Goal: Transaction & Acquisition: Book appointment/travel/reservation

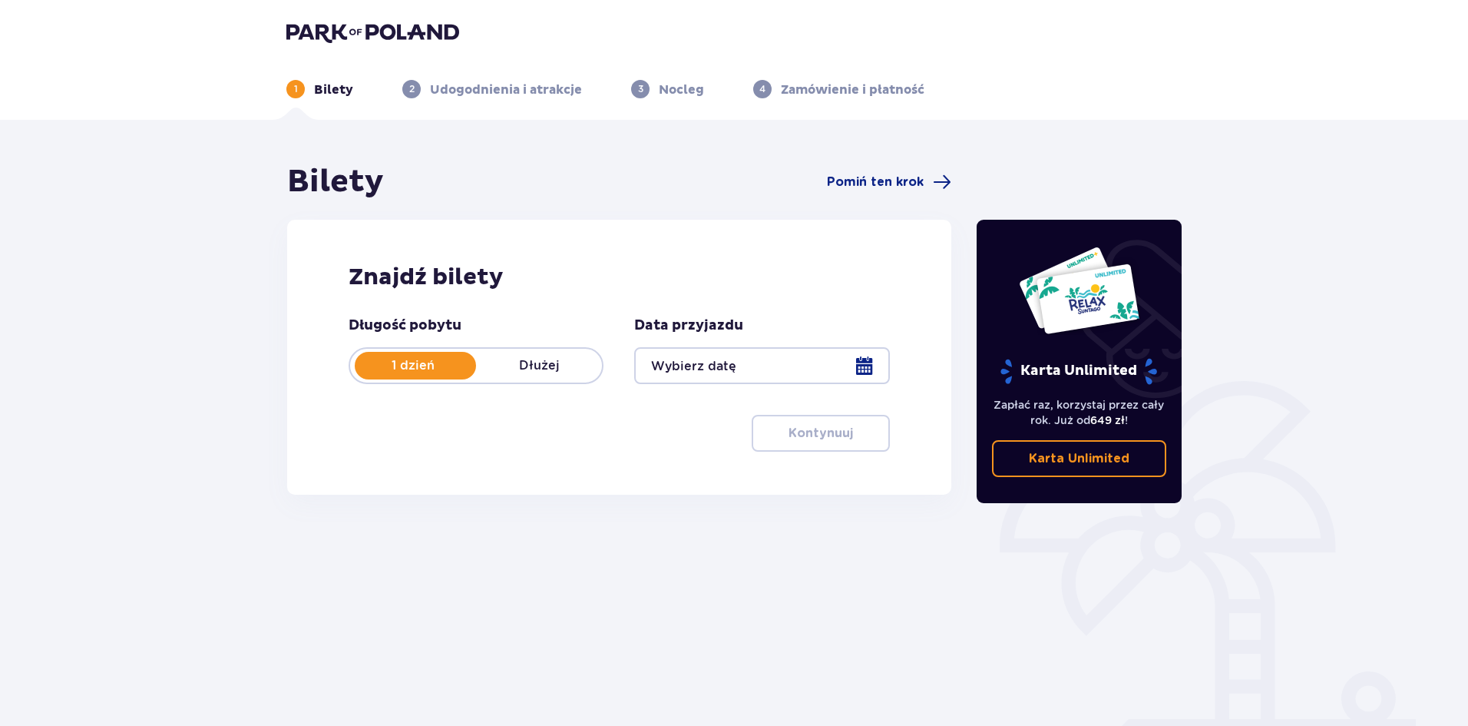
click at [865, 363] on div at bounding box center [761, 365] width 255 height 37
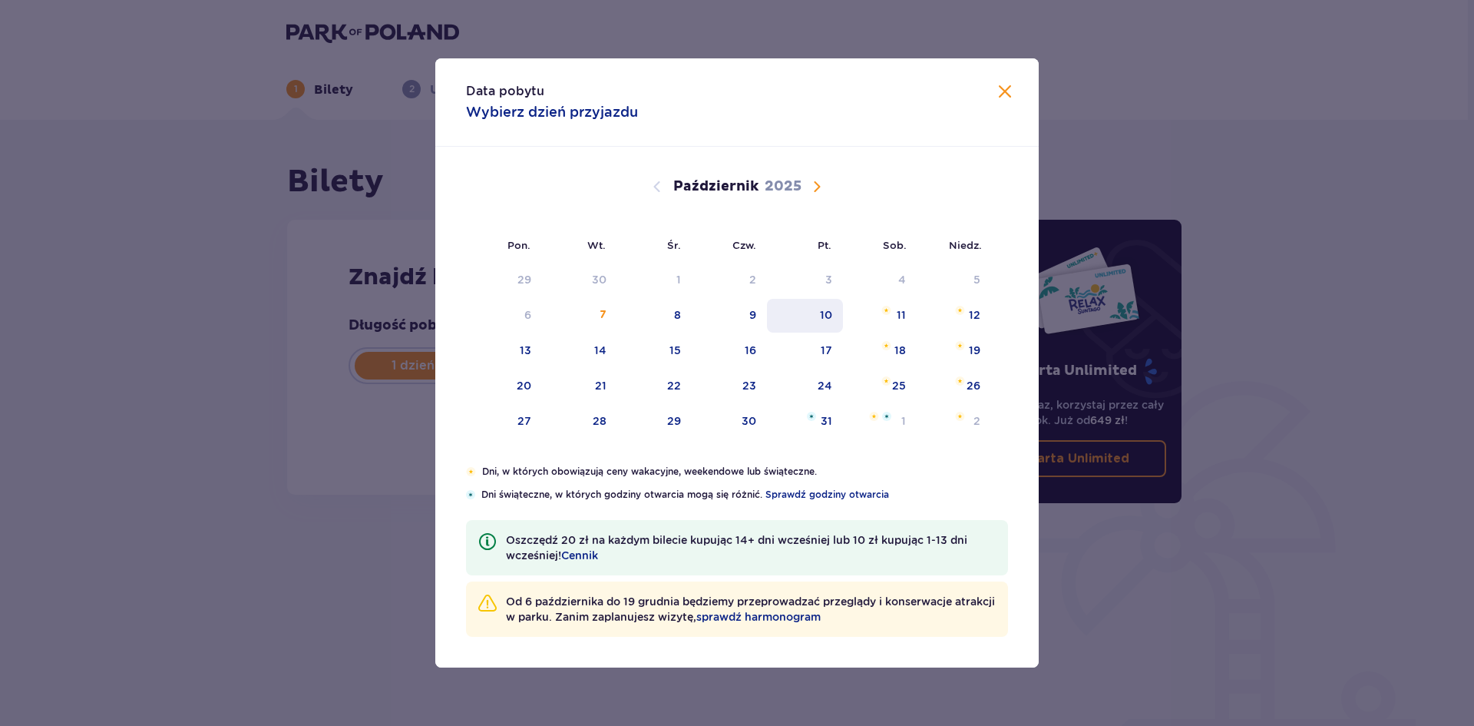
click at [832, 323] on div "10" at bounding box center [805, 316] width 76 height 34
type input "10.10.25"
click at [830, 318] on div "Data przyjazdu 10.10.25" at bounding box center [761, 350] width 255 height 68
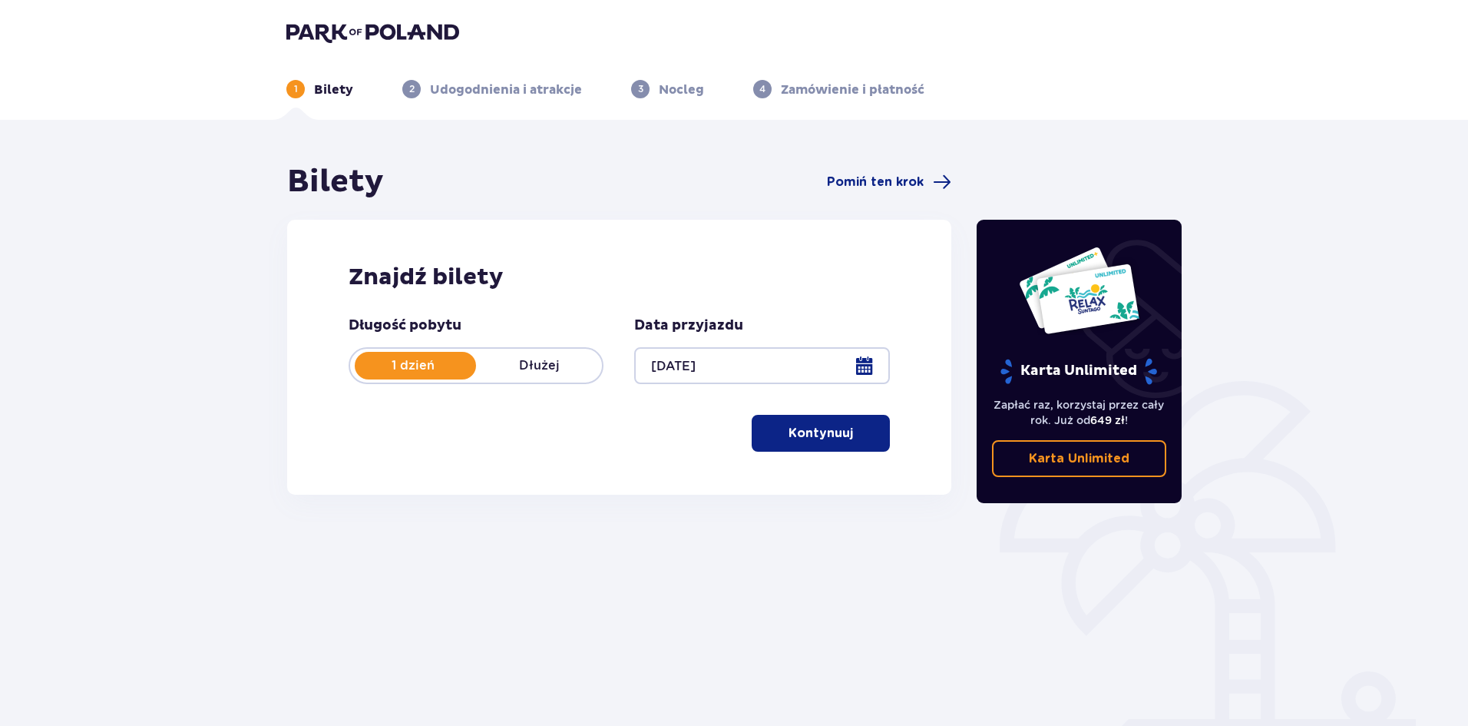
click at [842, 431] on button "Kontynuuj" at bounding box center [821, 433] width 138 height 37
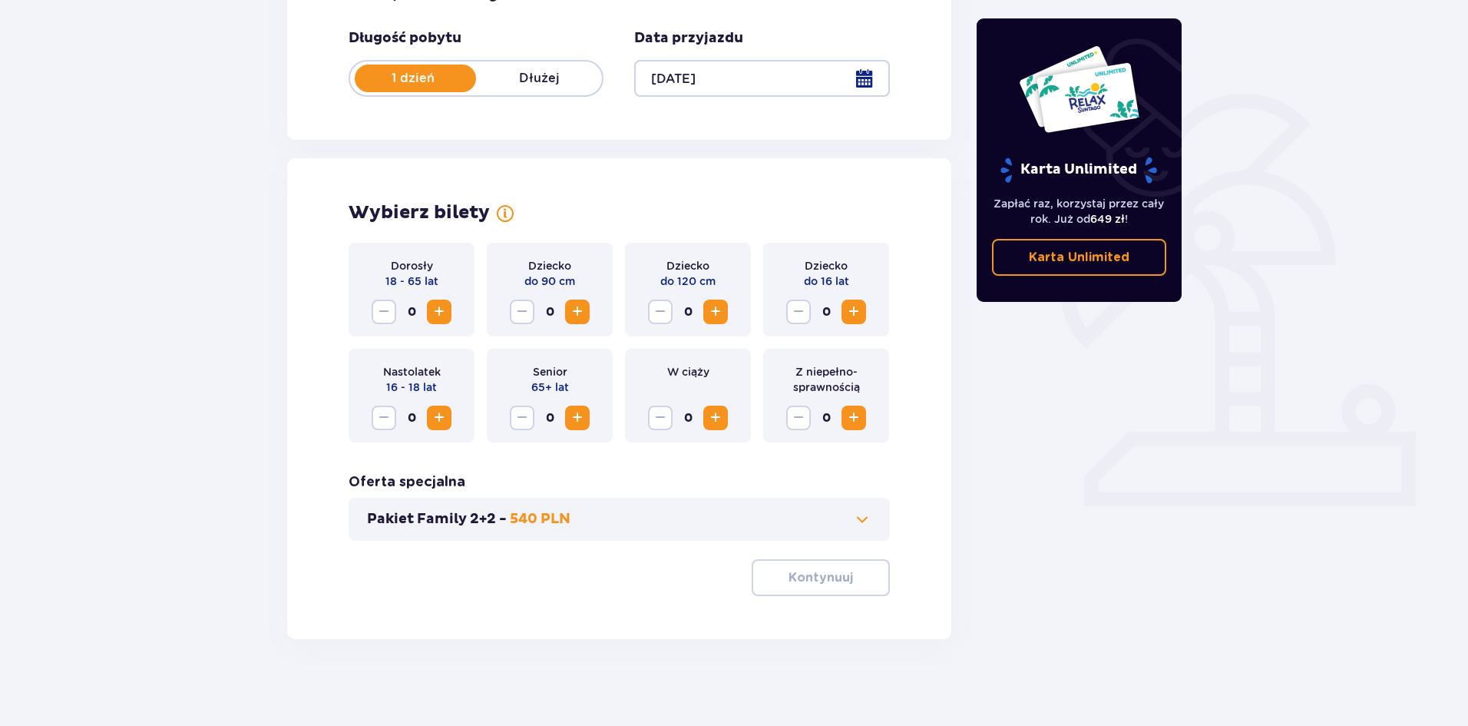
scroll to position [293, 0]
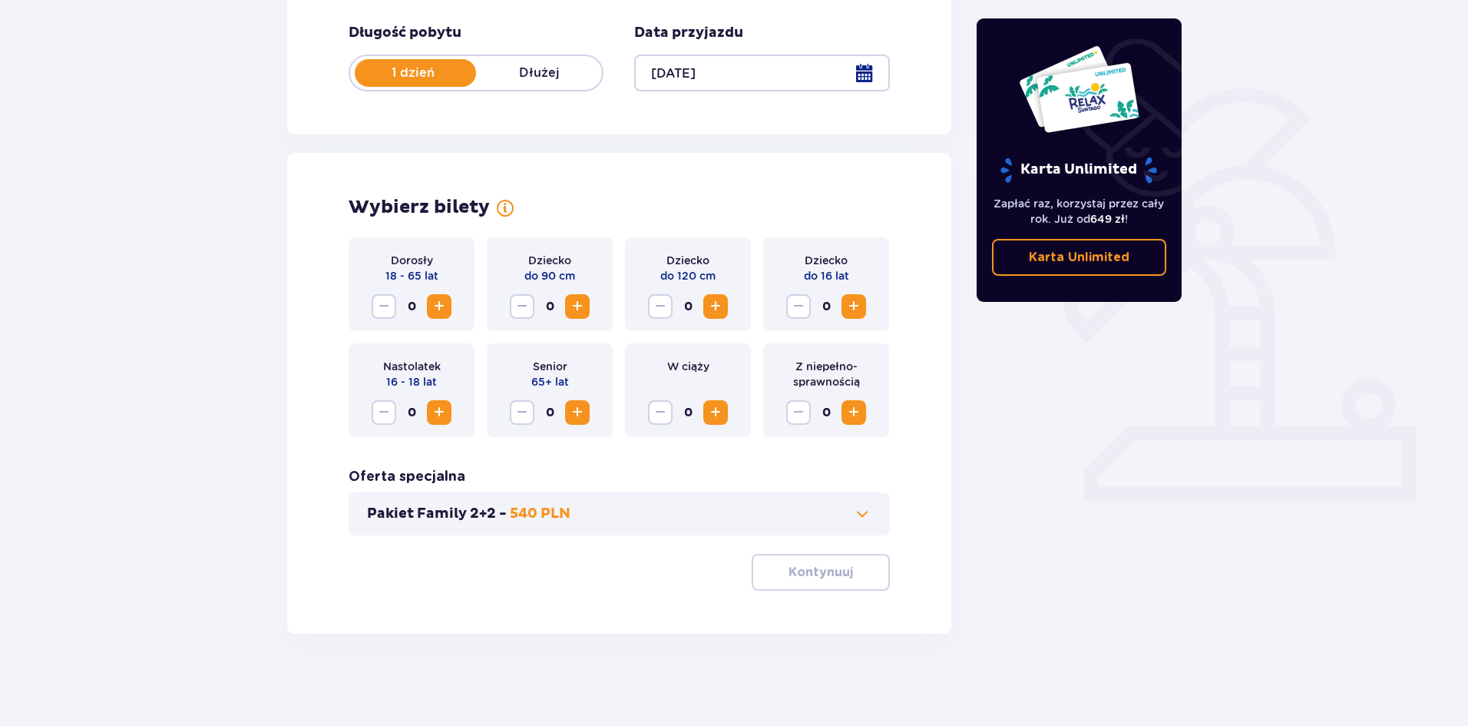
click at [441, 302] on span "Zwiększ" at bounding box center [439, 306] width 18 height 18
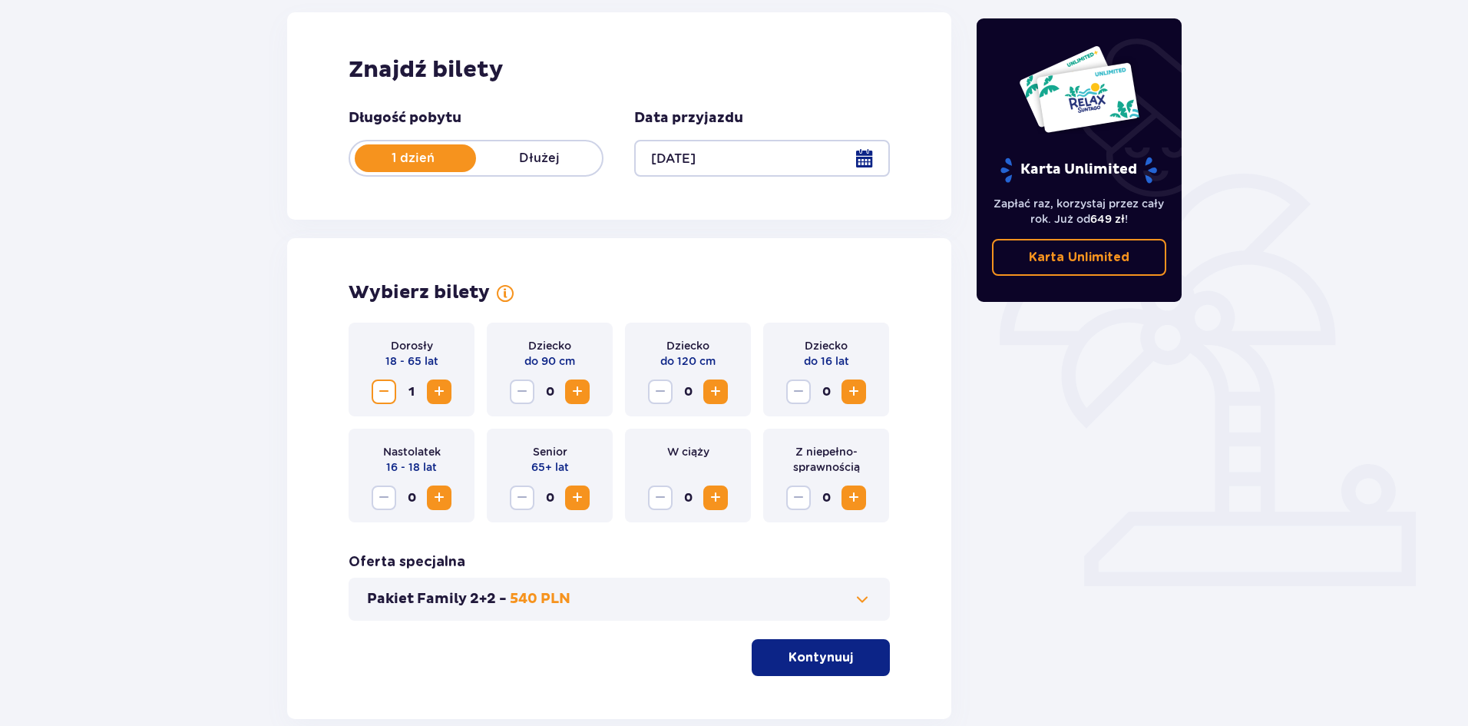
scroll to position [62, 0]
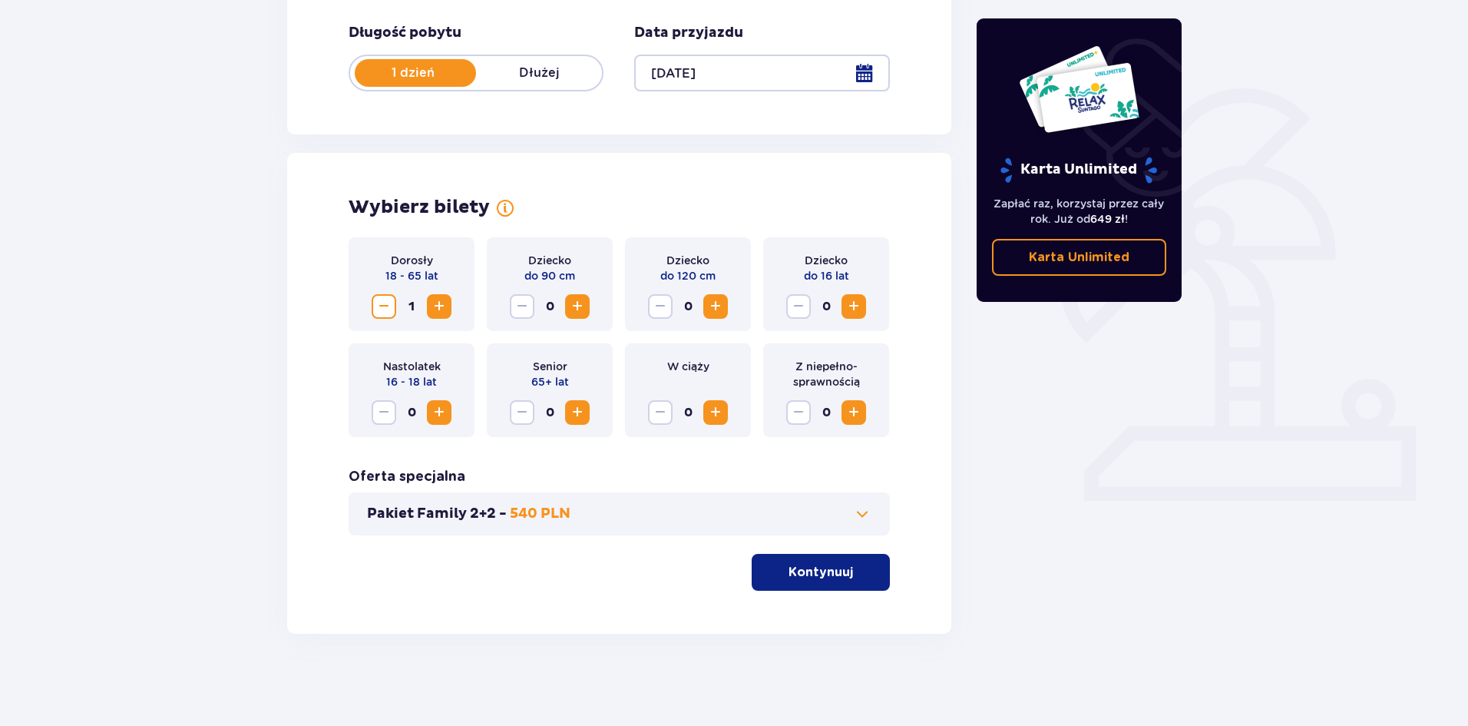
click at [853, 563] on span "button" at bounding box center [856, 572] width 18 height 18
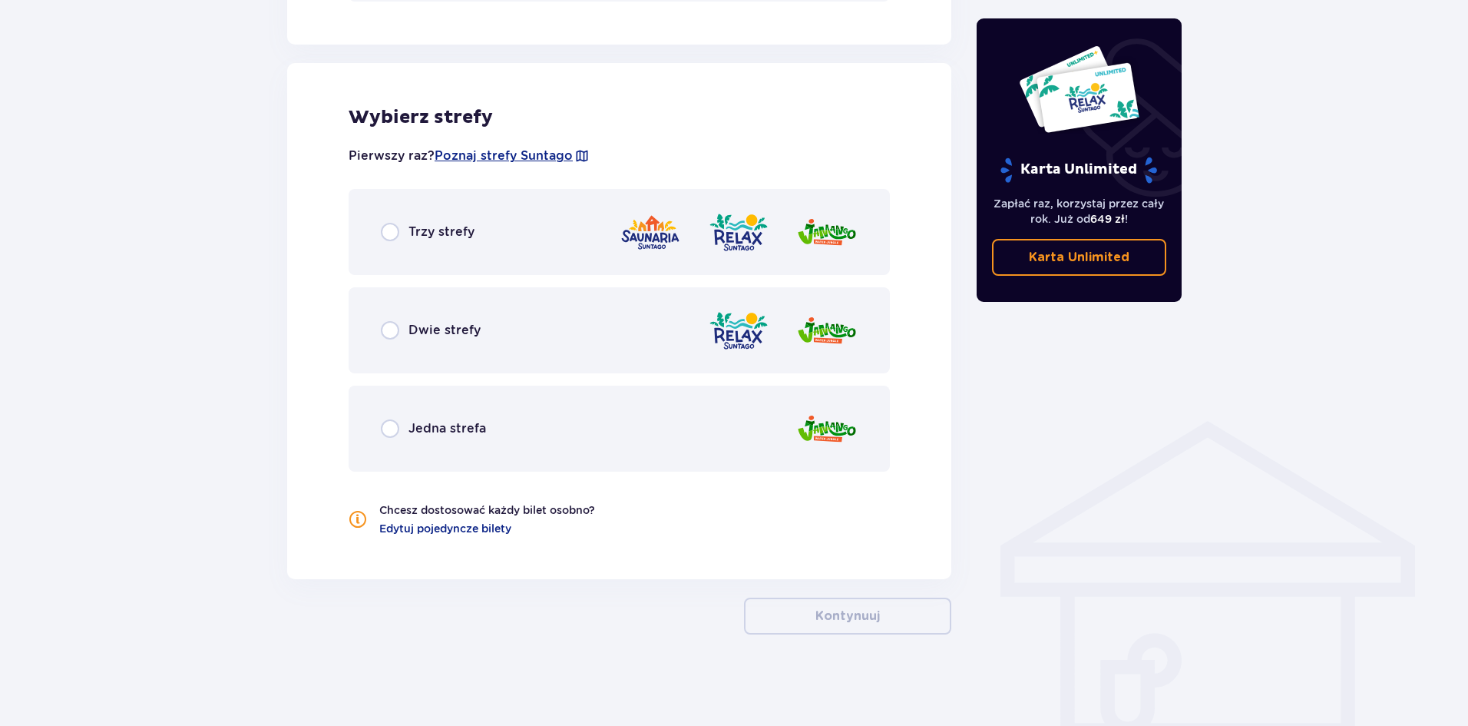
scroll to position [827, 0]
click at [502, 211] on div "Trzy strefy" at bounding box center [619, 231] width 541 height 86
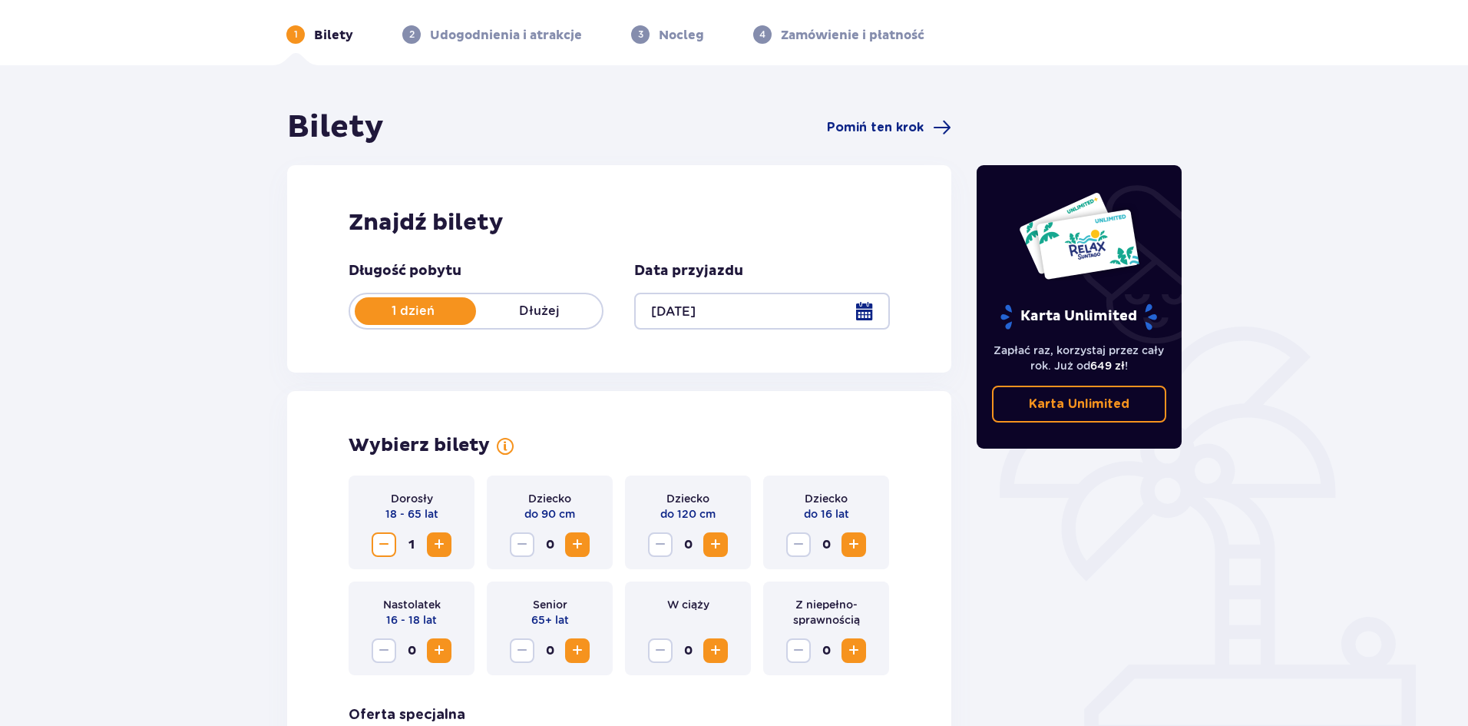
scroll to position [0, 0]
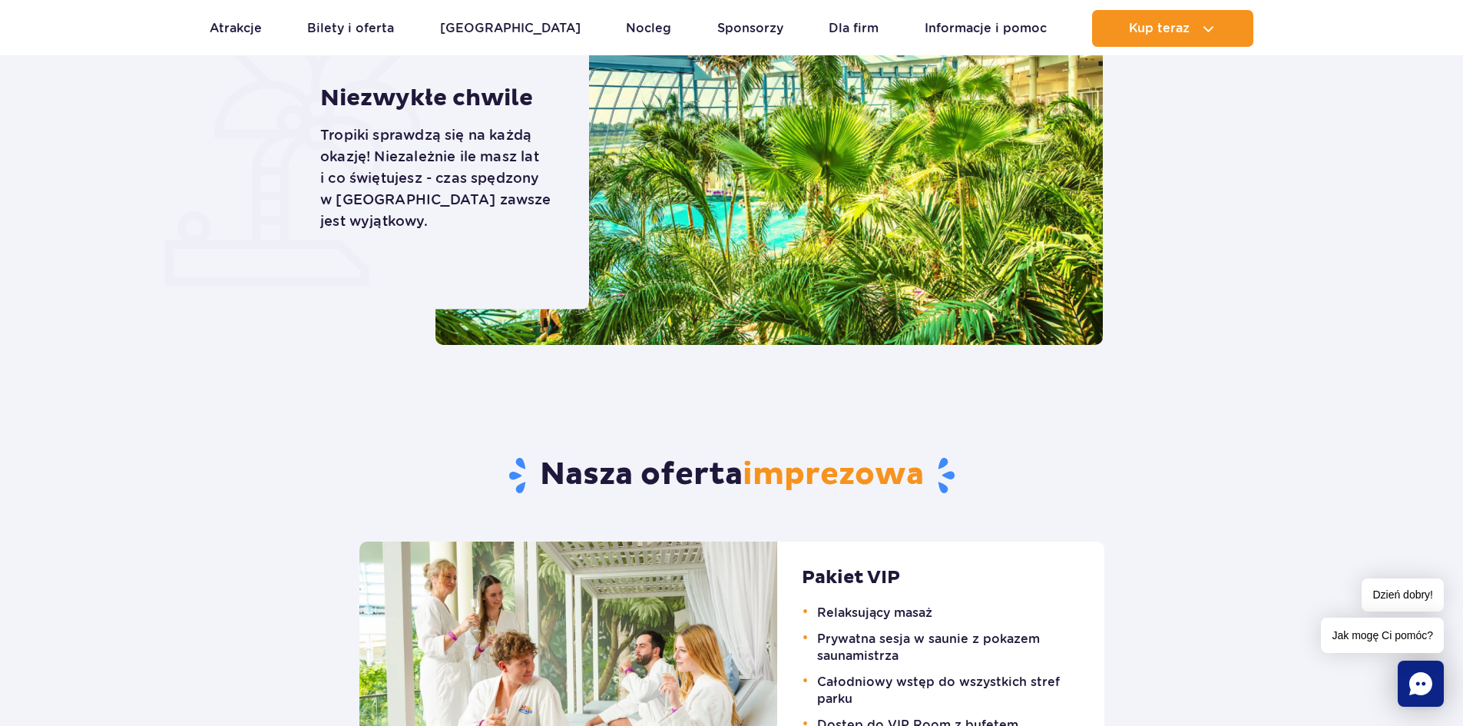
scroll to position [921, 0]
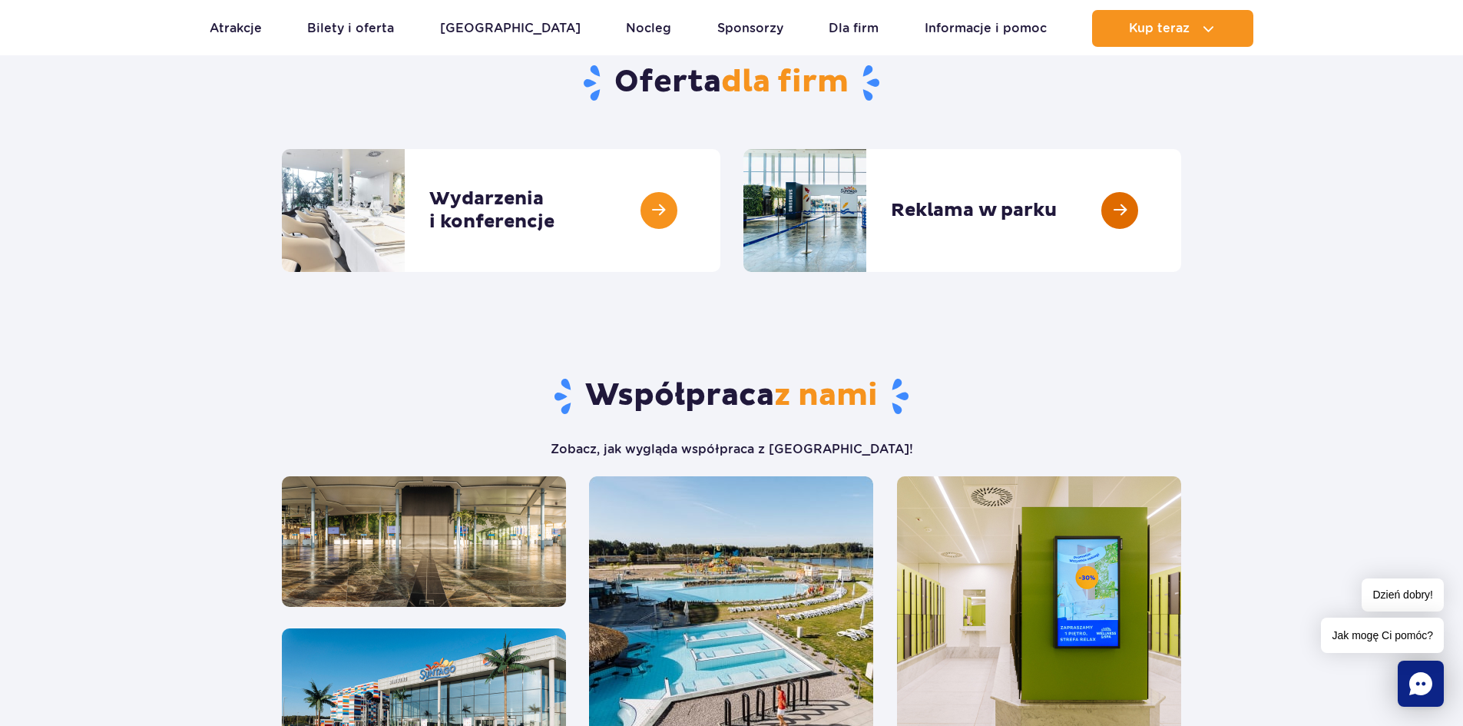
scroll to position [537, 0]
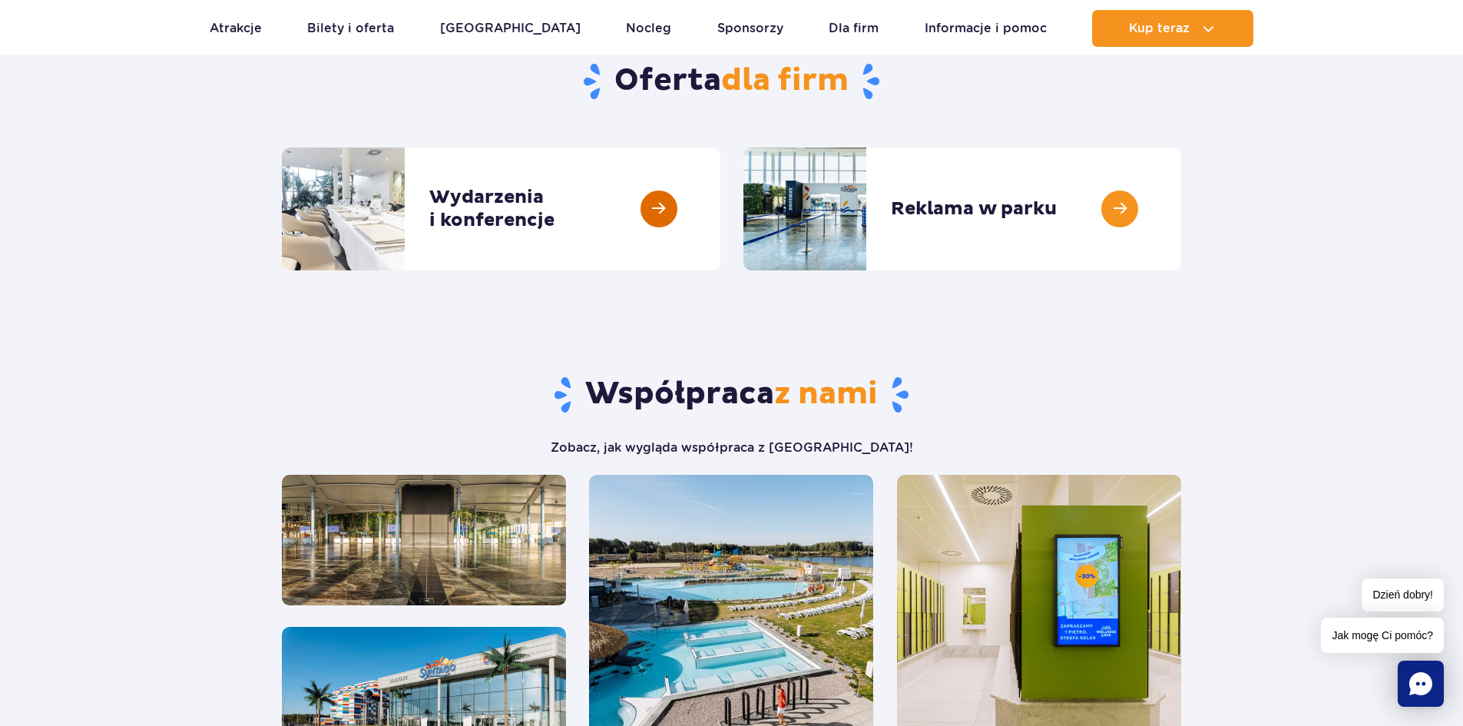
click at [720, 200] on link at bounding box center [720, 208] width 0 height 123
click at [720, 270] on link at bounding box center [720, 208] width 0 height 123
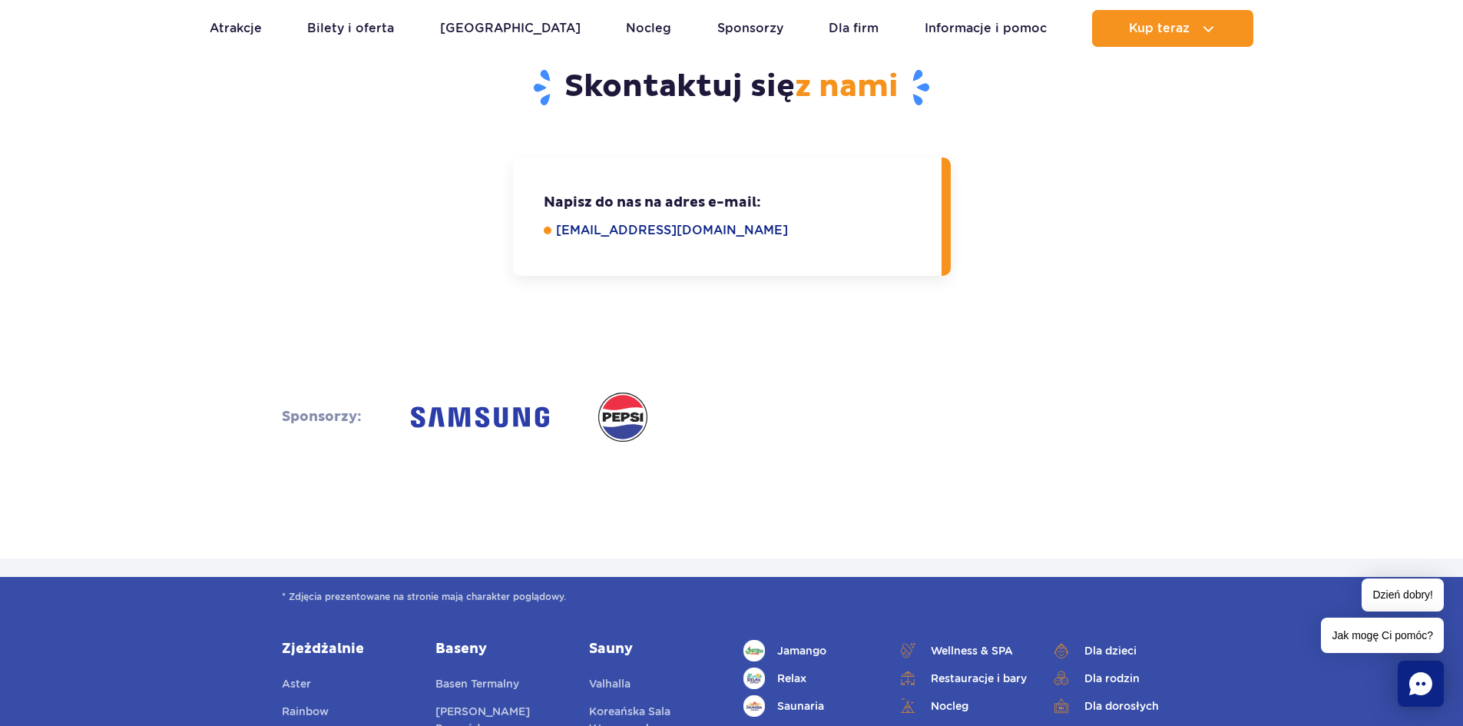
scroll to position [2534, 0]
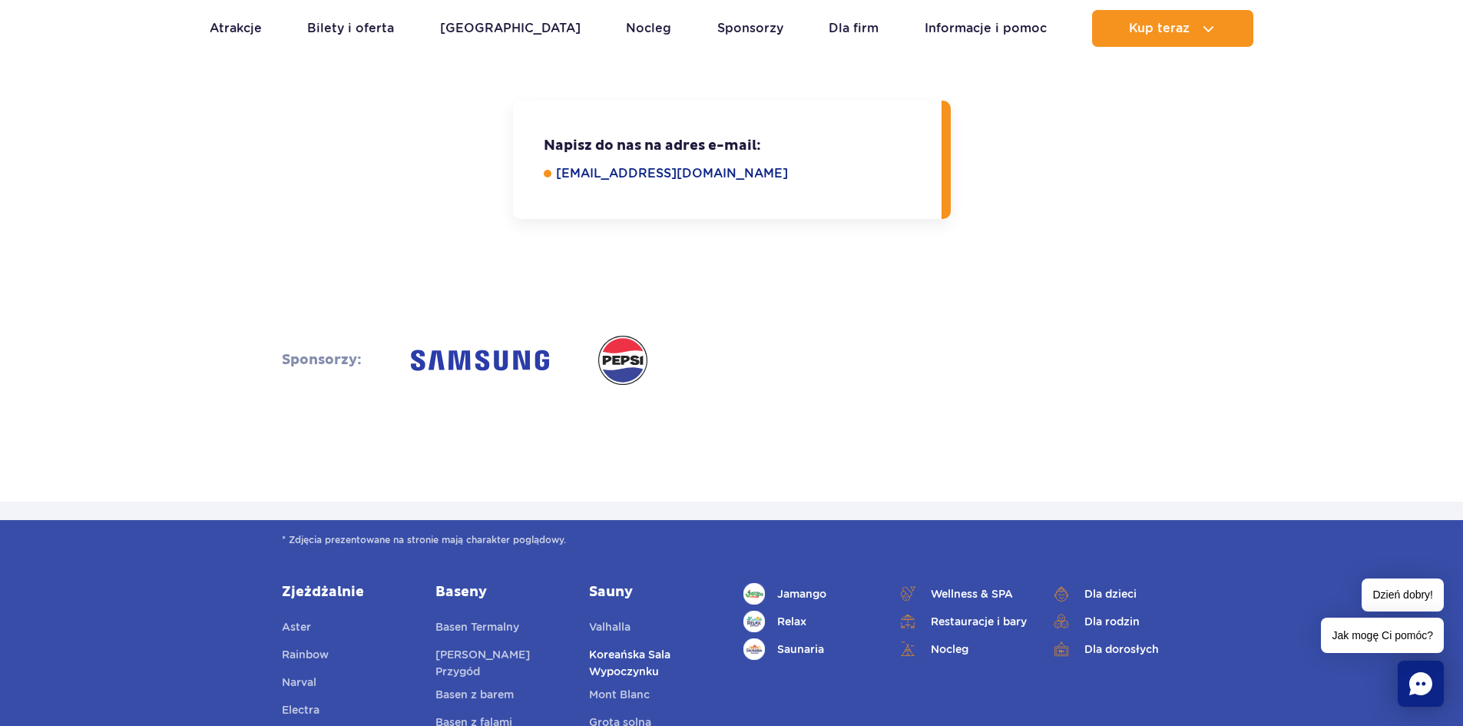
click at [644, 646] on link "Koreańska Sala Wypoczynku" at bounding box center [654, 663] width 131 height 34
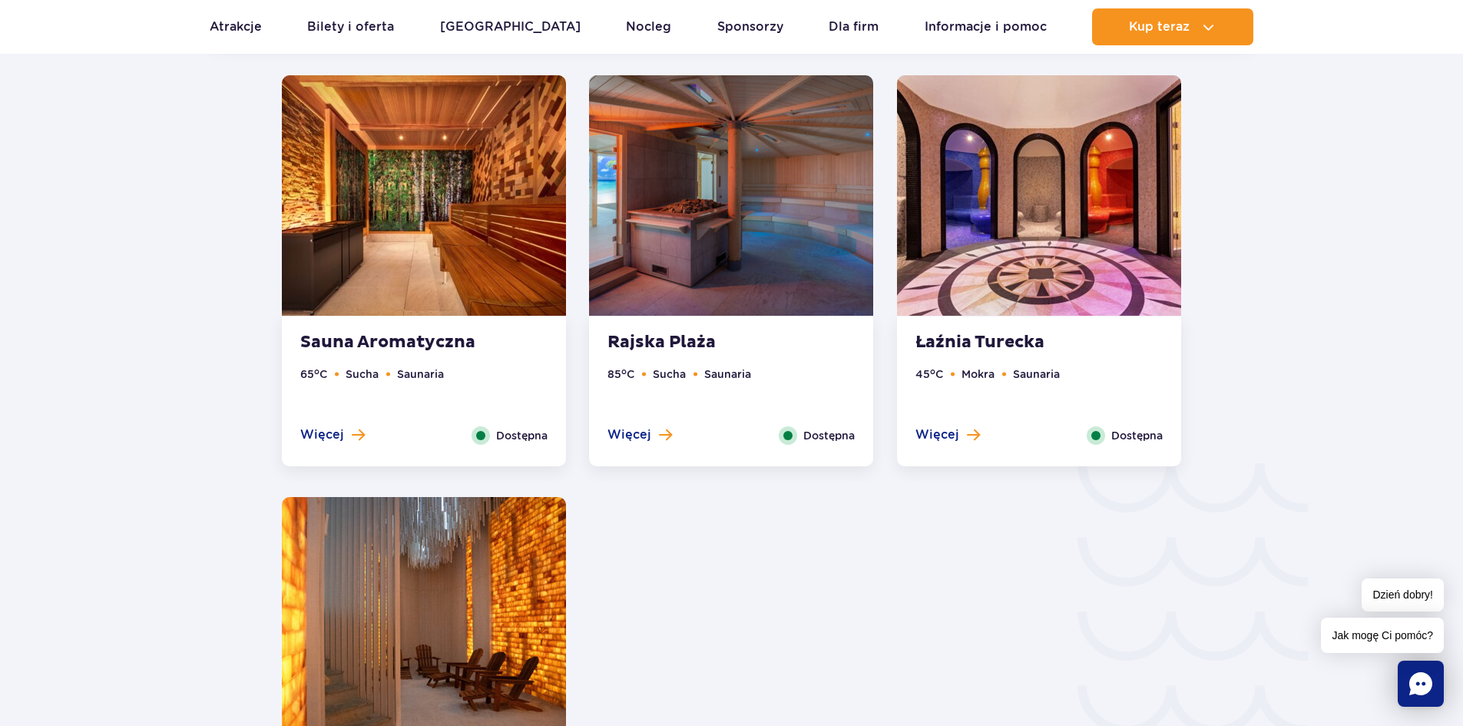
scroll to position [2169, 0]
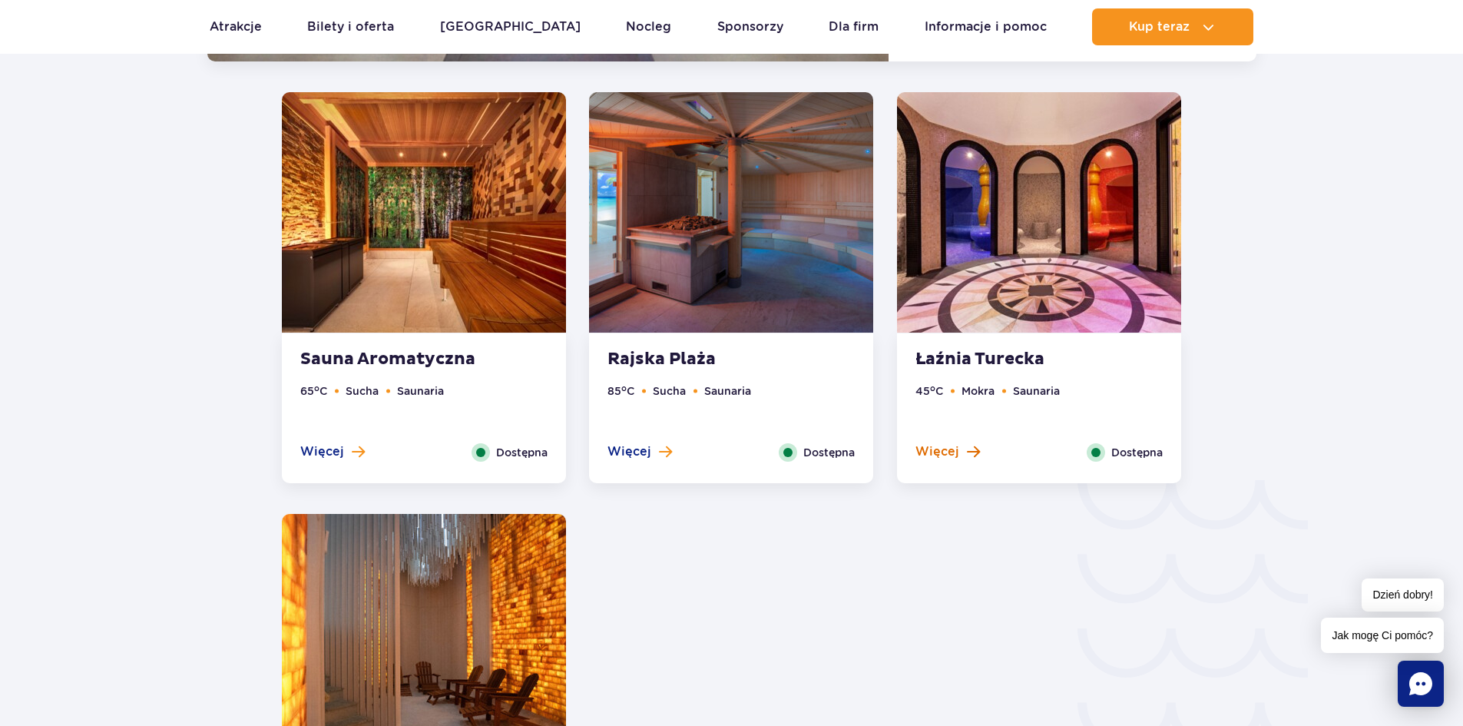
click at [954, 450] on span "Więcej" at bounding box center [937, 451] width 44 height 17
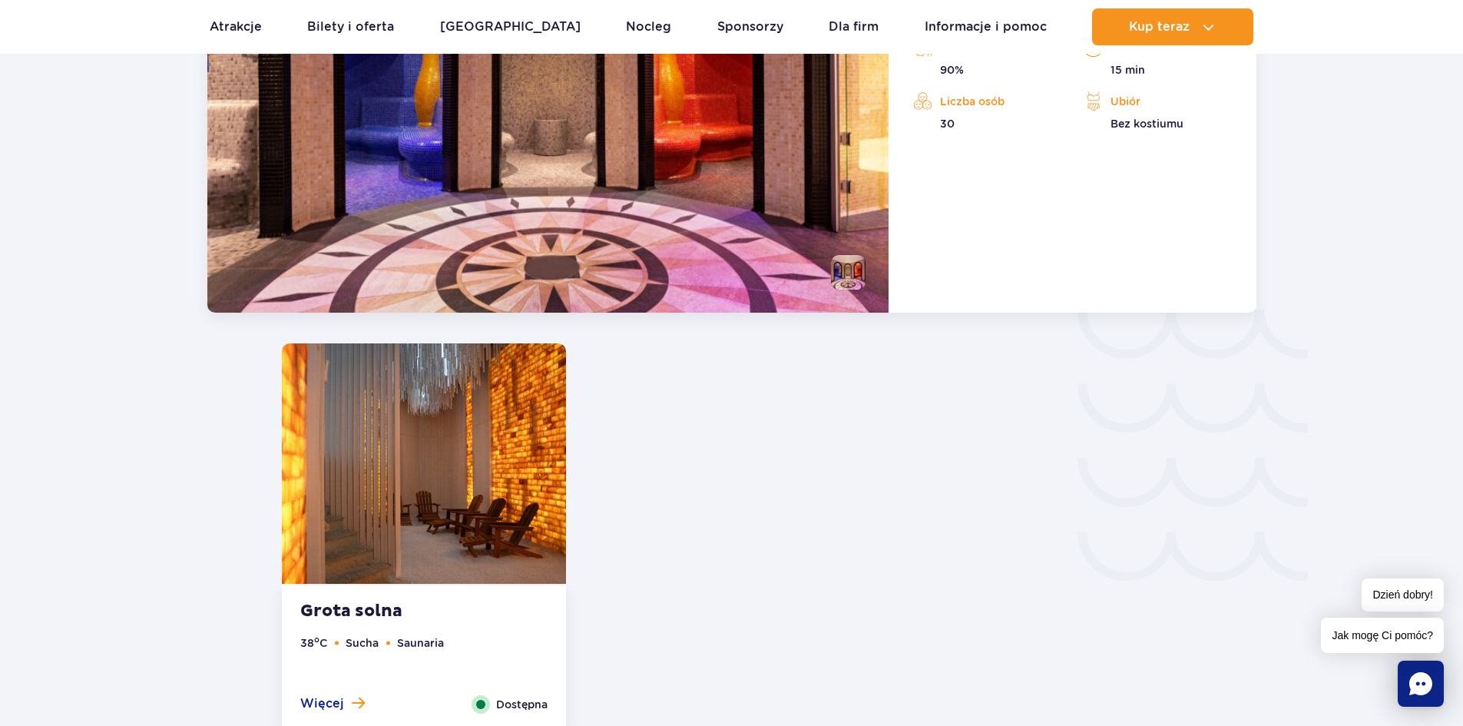
scroll to position [2130, 0]
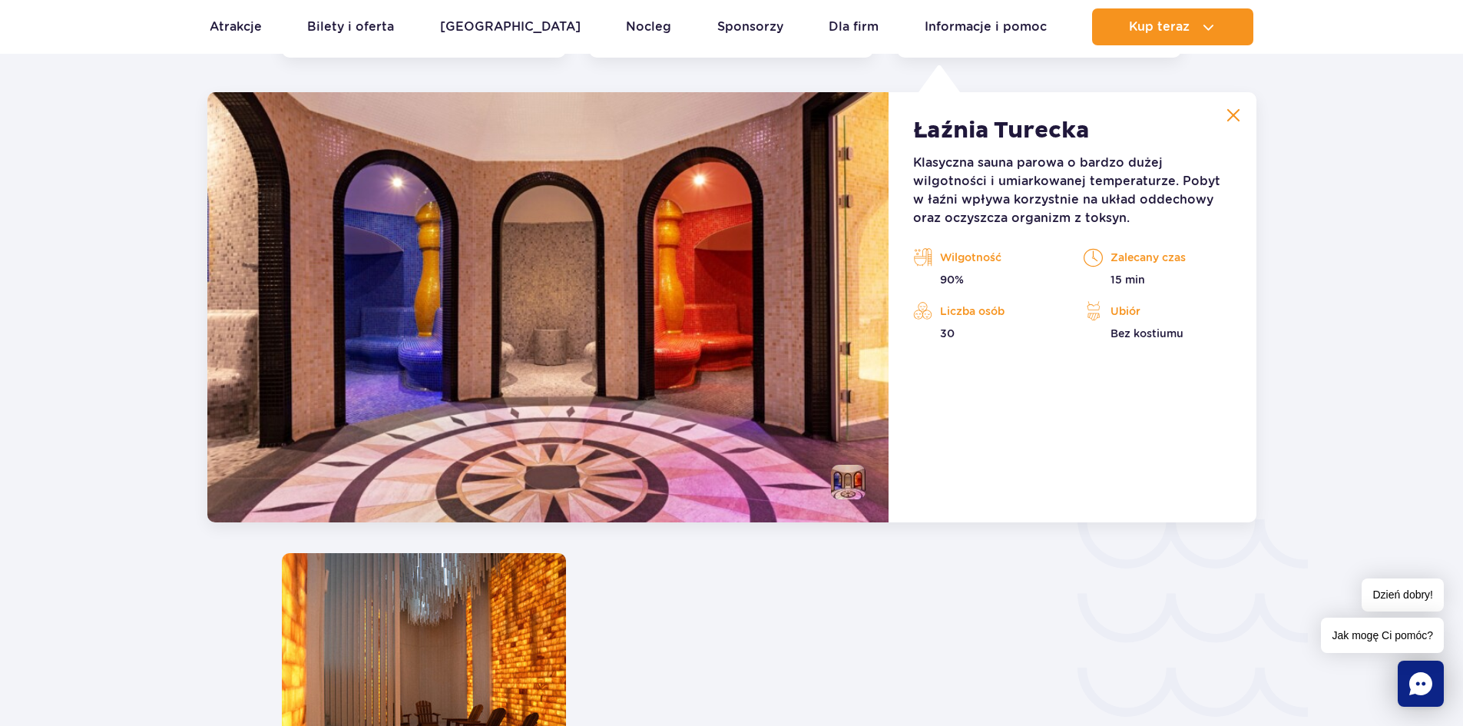
click at [1235, 117] on img at bounding box center [1233, 115] width 14 height 14
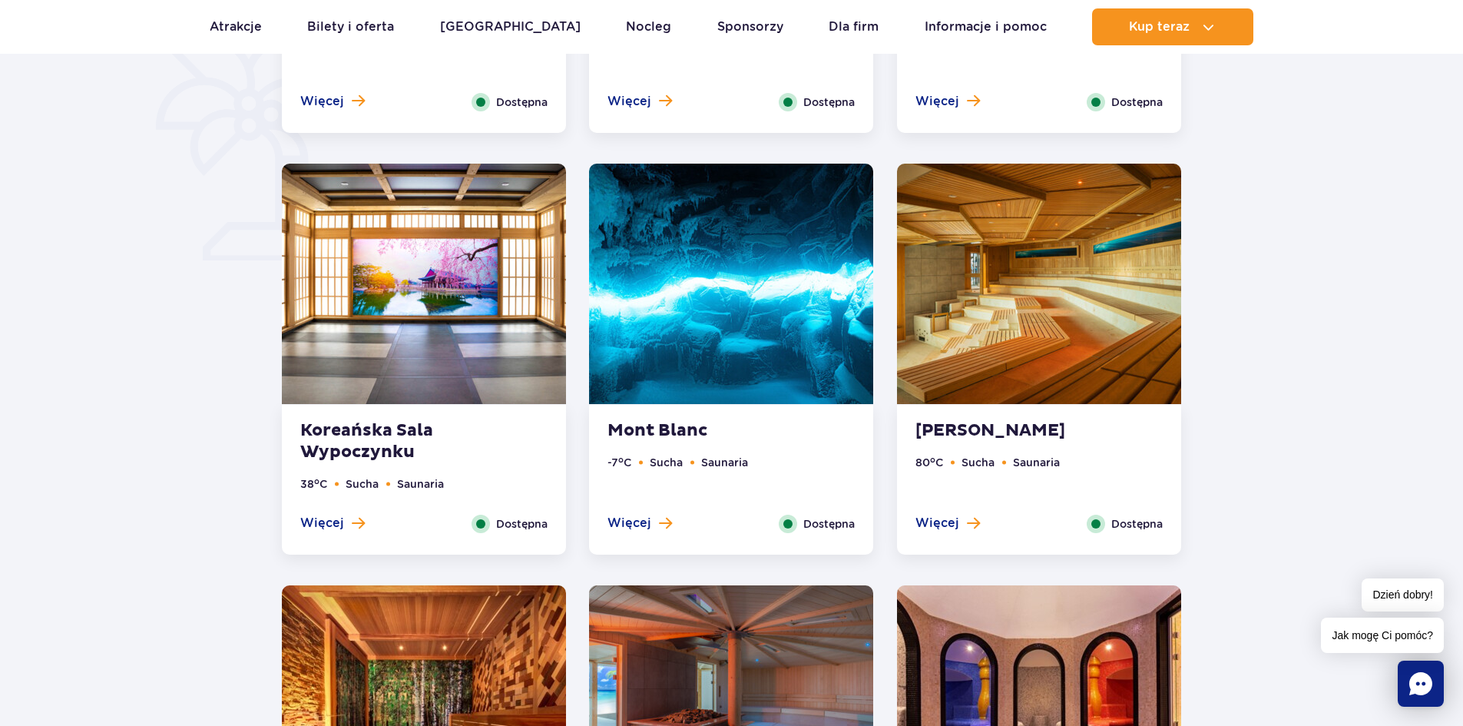
scroll to position [1209, 0]
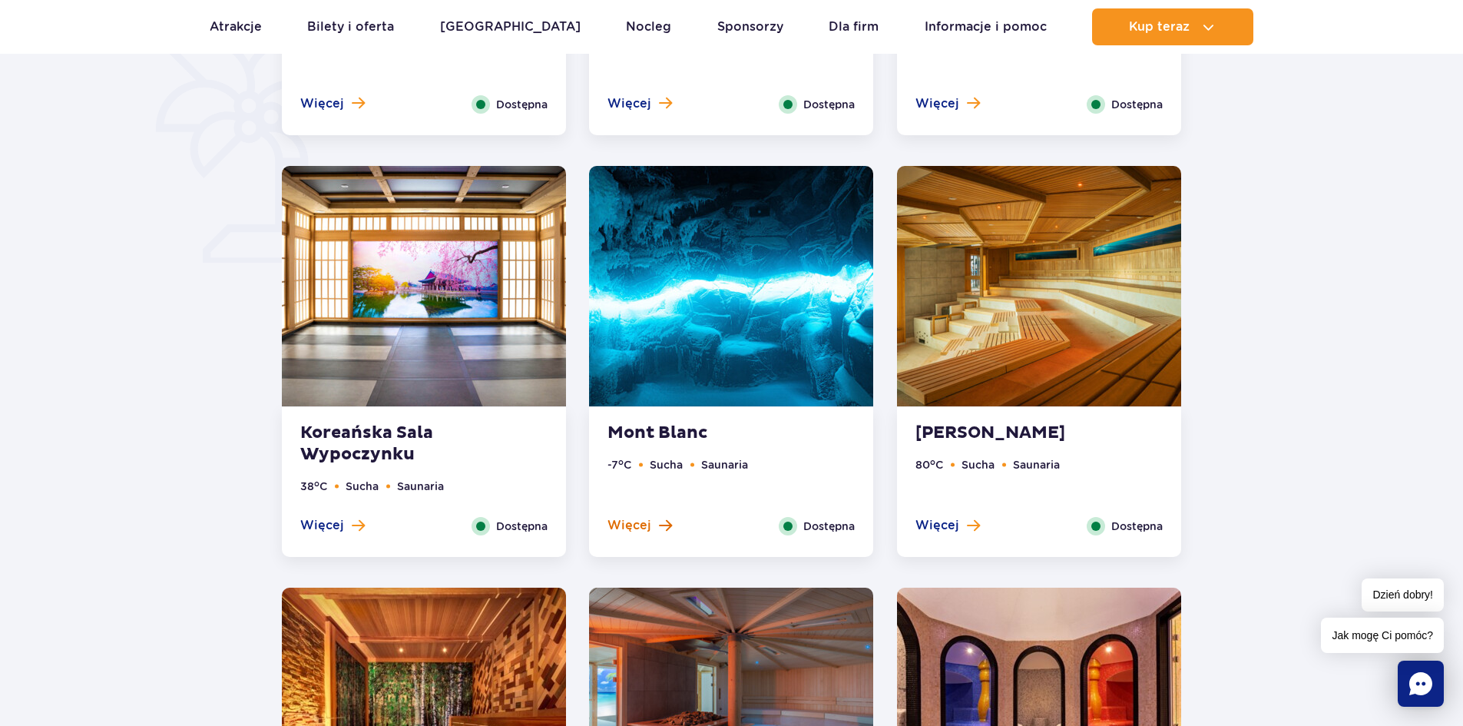
click at [646, 533] on span "Więcej" at bounding box center [629, 525] width 44 height 17
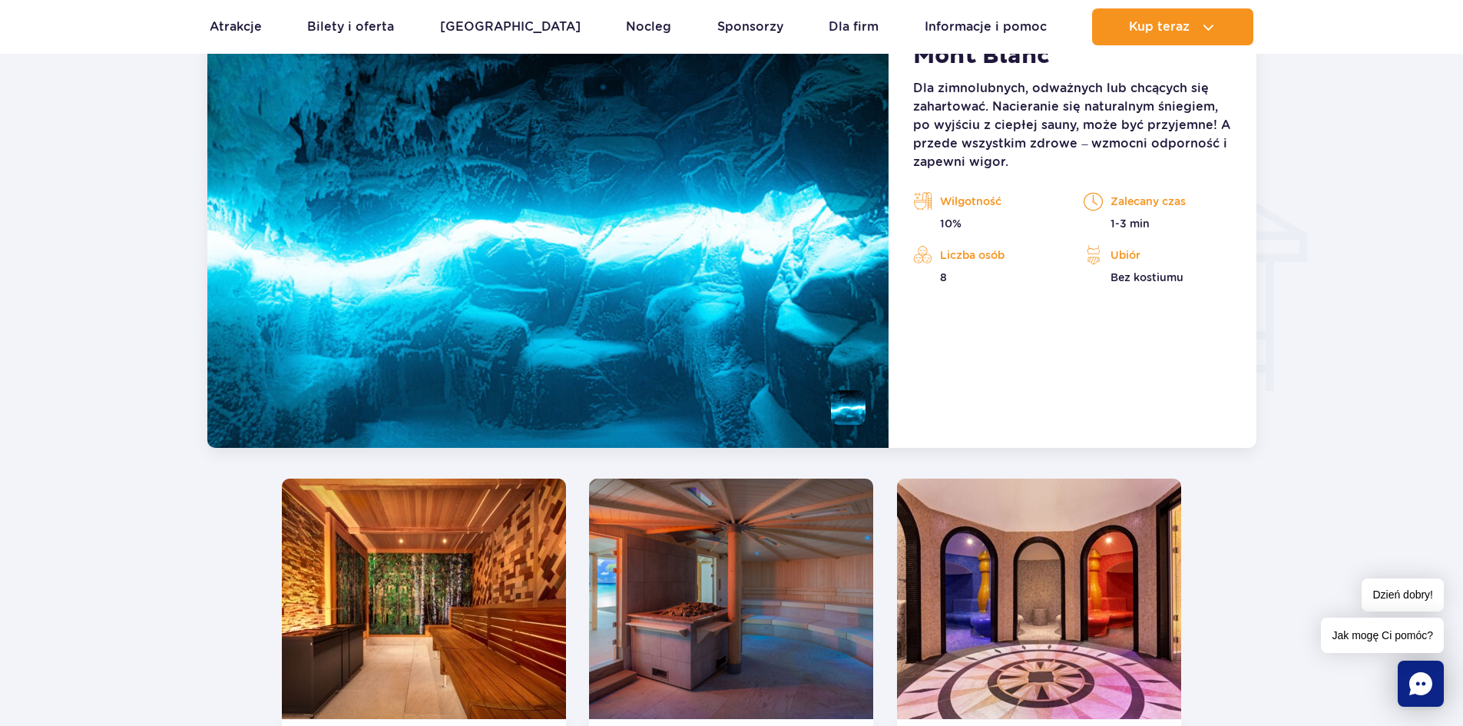
scroll to position [1632, 0]
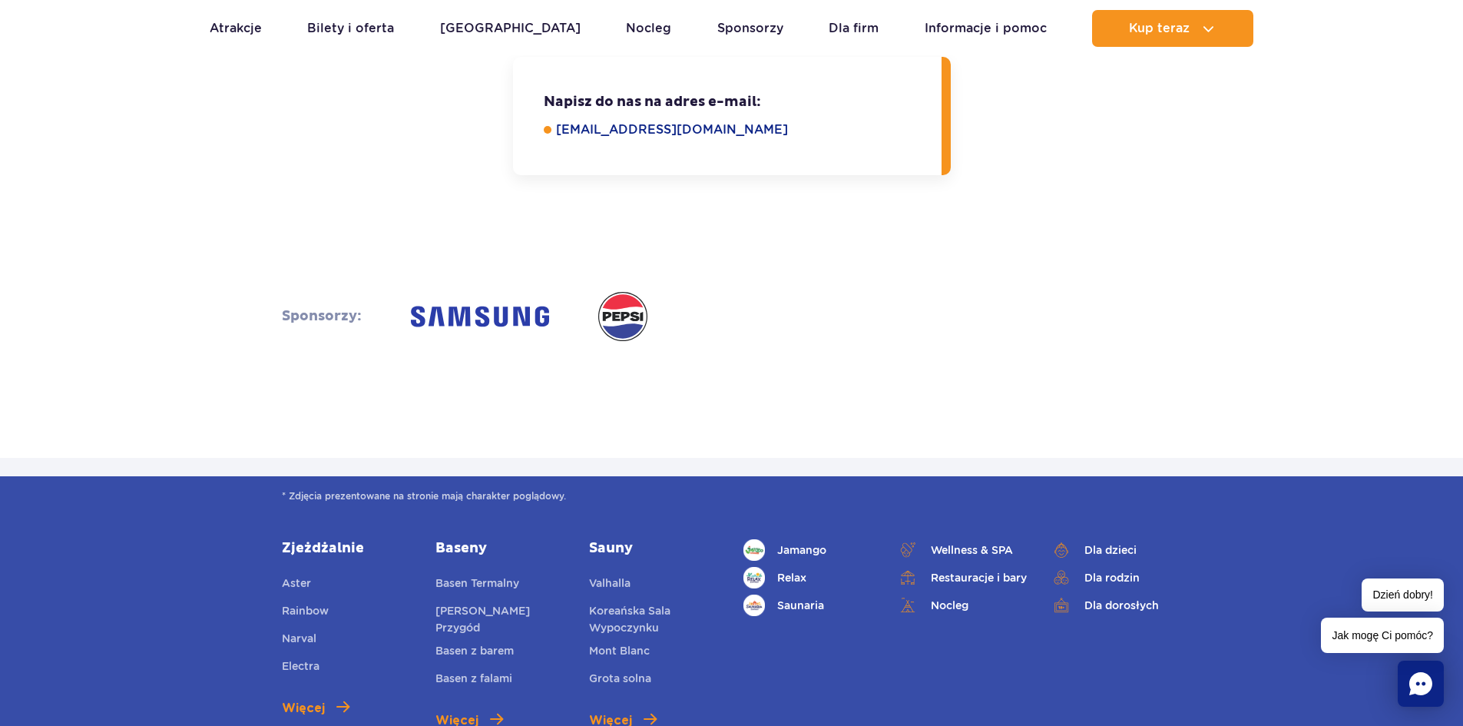
scroll to position [2764, 0]
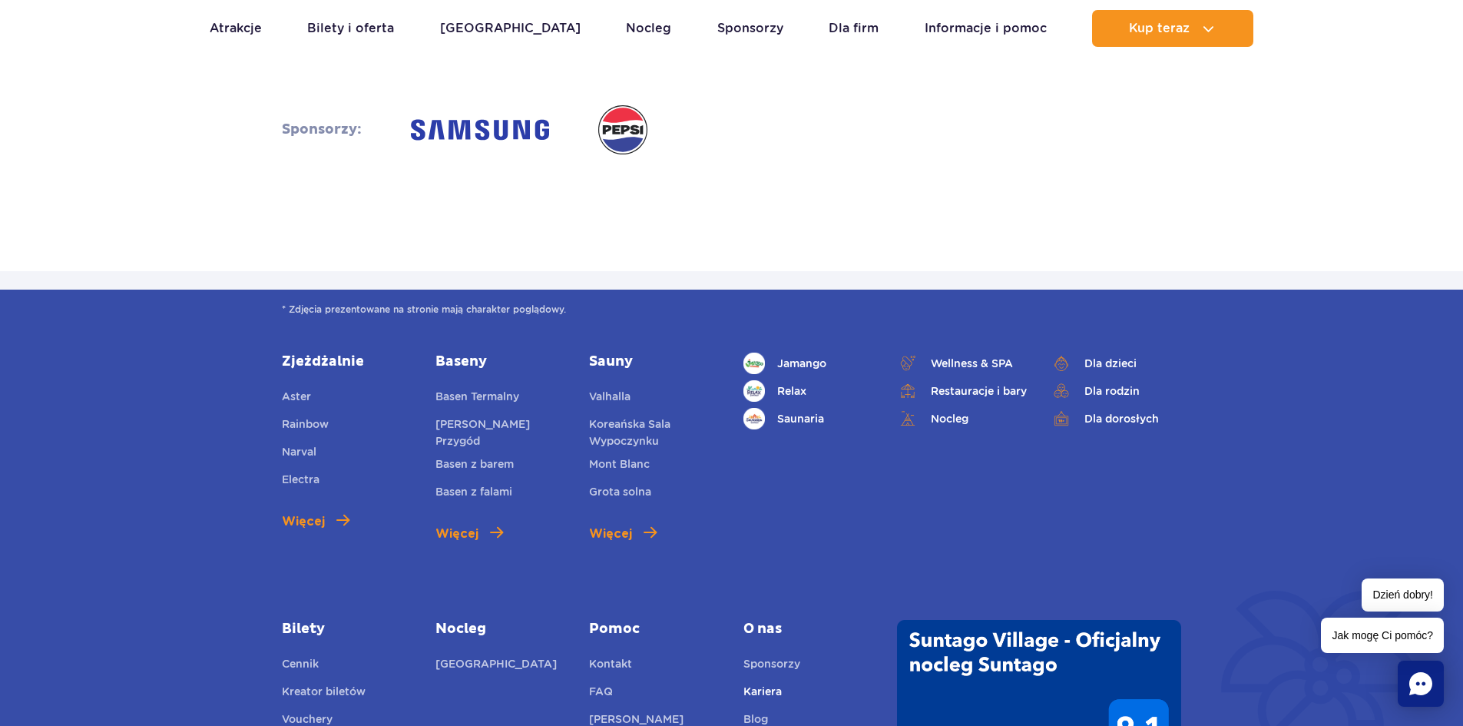
click at [777, 683] on link "Kariera" at bounding box center [762, 693] width 38 height 21
click at [607, 390] on span "Valhalla" at bounding box center [609, 396] width 41 height 12
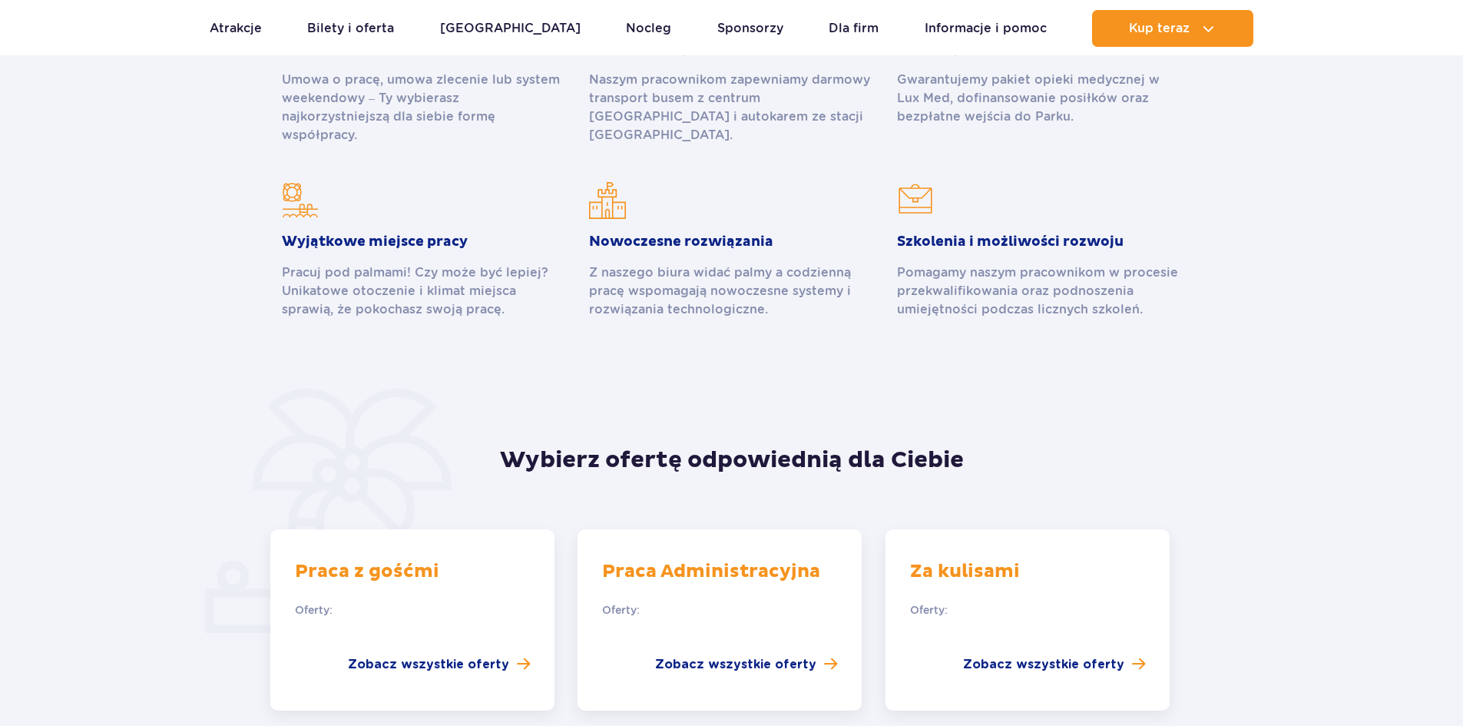
scroll to position [998, 0]
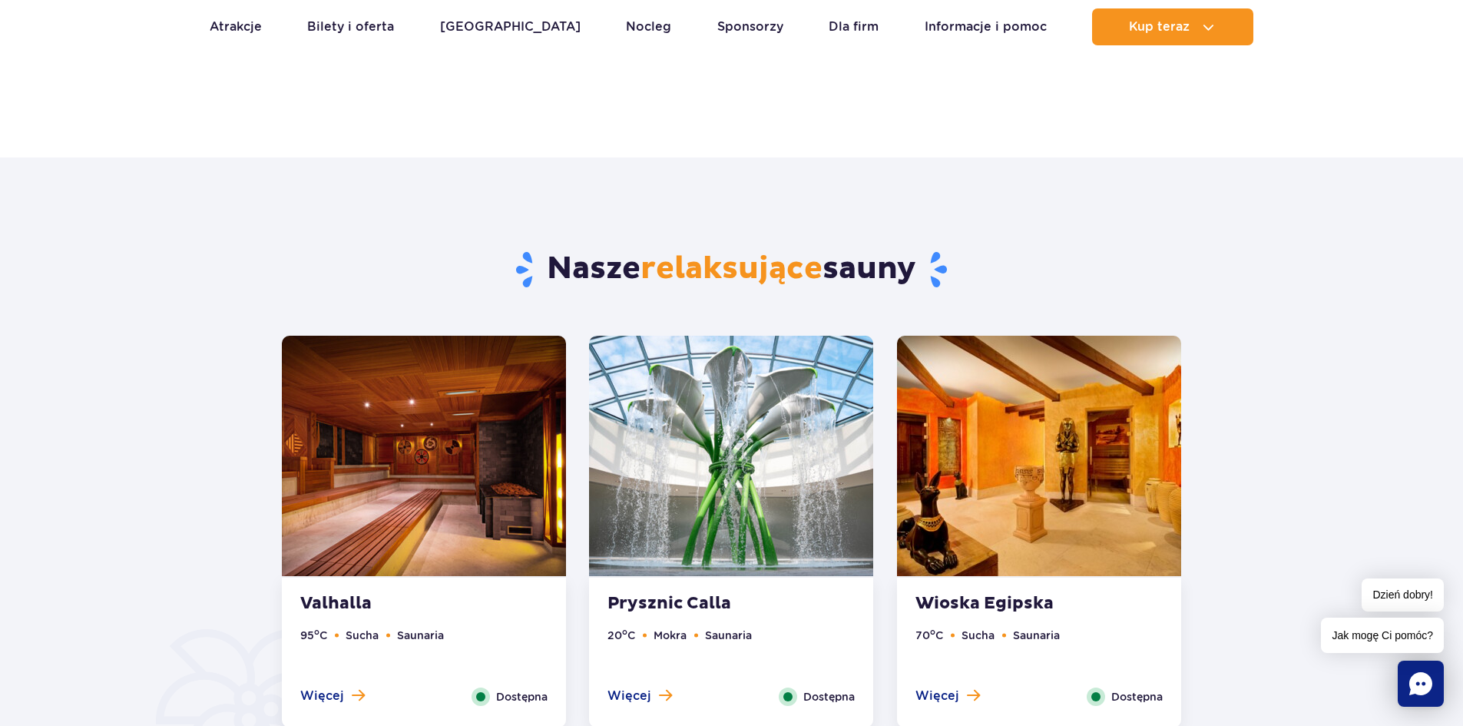
scroll to position [768, 0]
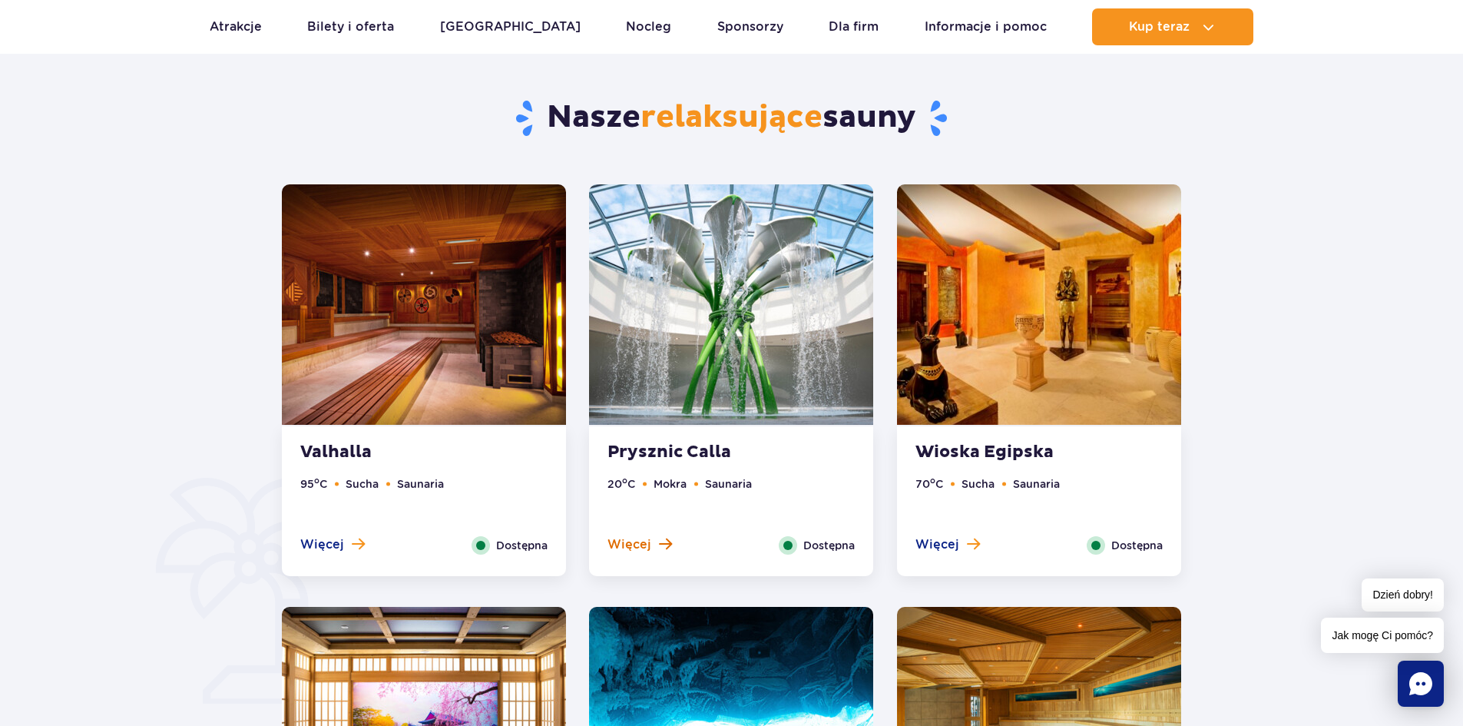
click at [661, 542] on span at bounding box center [665, 544] width 13 height 14
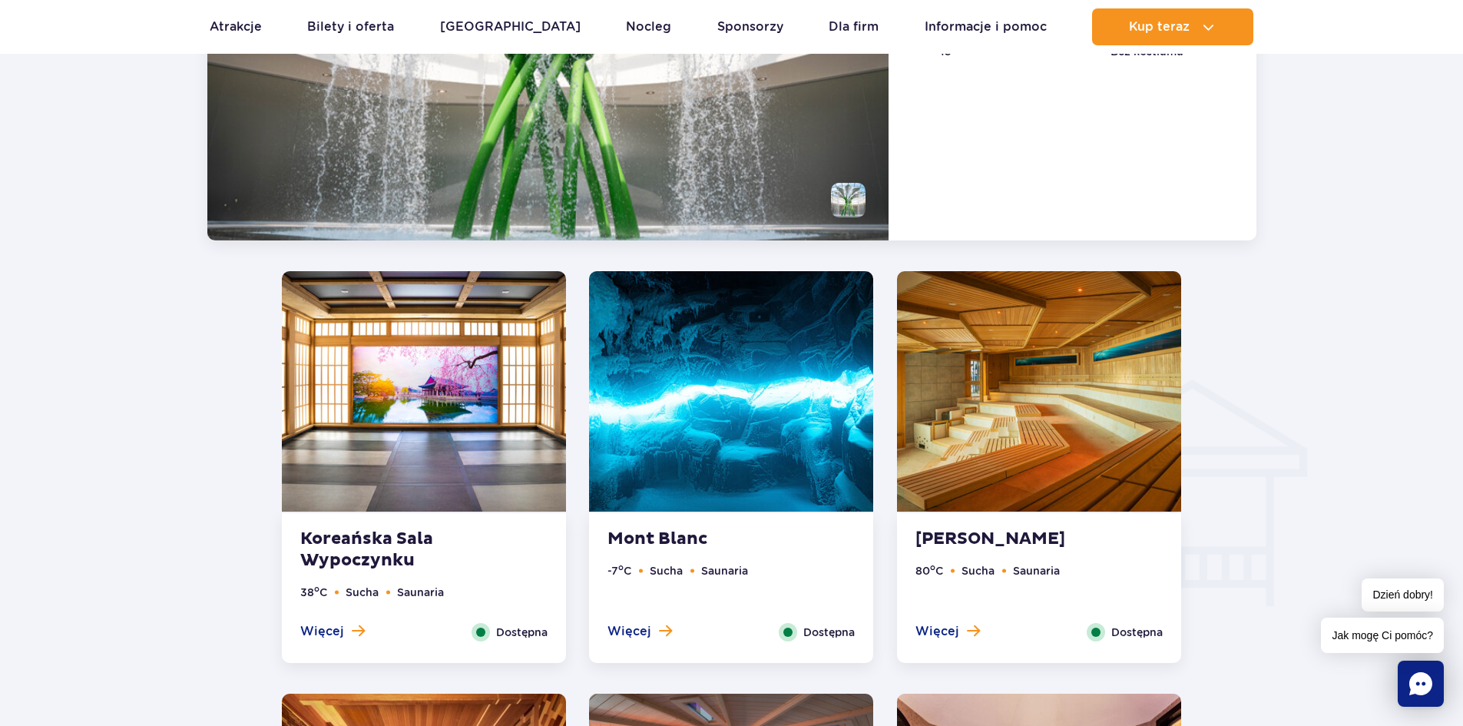
scroll to position [1056, 0]
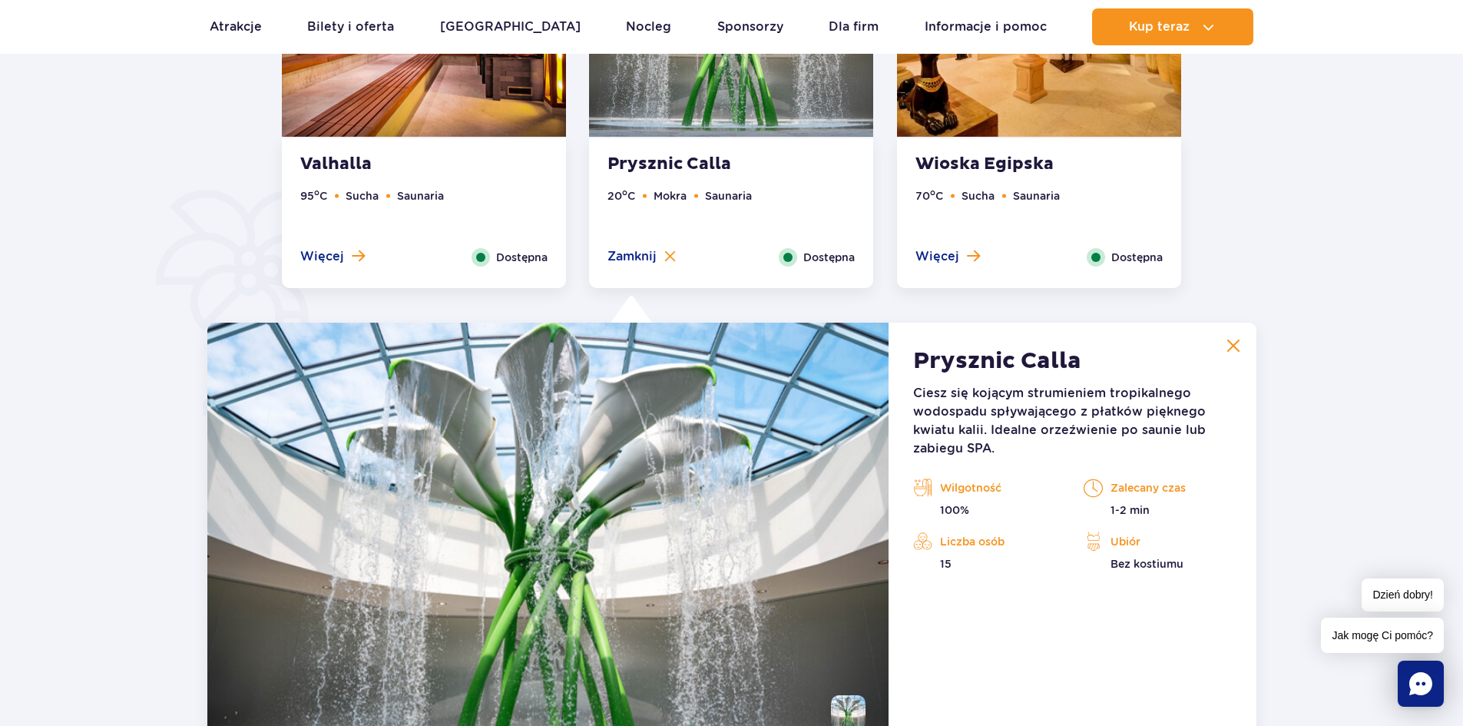
click at [1239, 349] on img at bounding box center [1233, 346] width 14 height 14
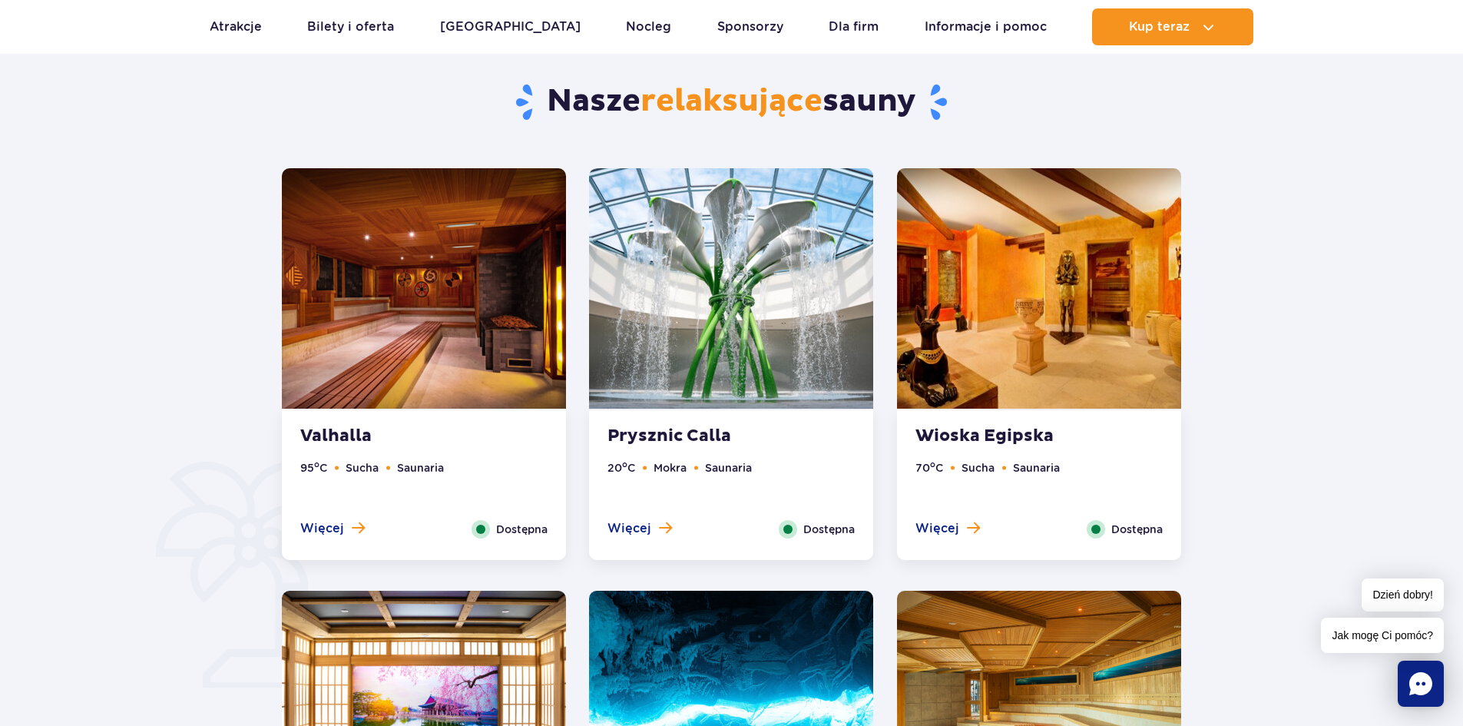
scroll to position [749, 0]
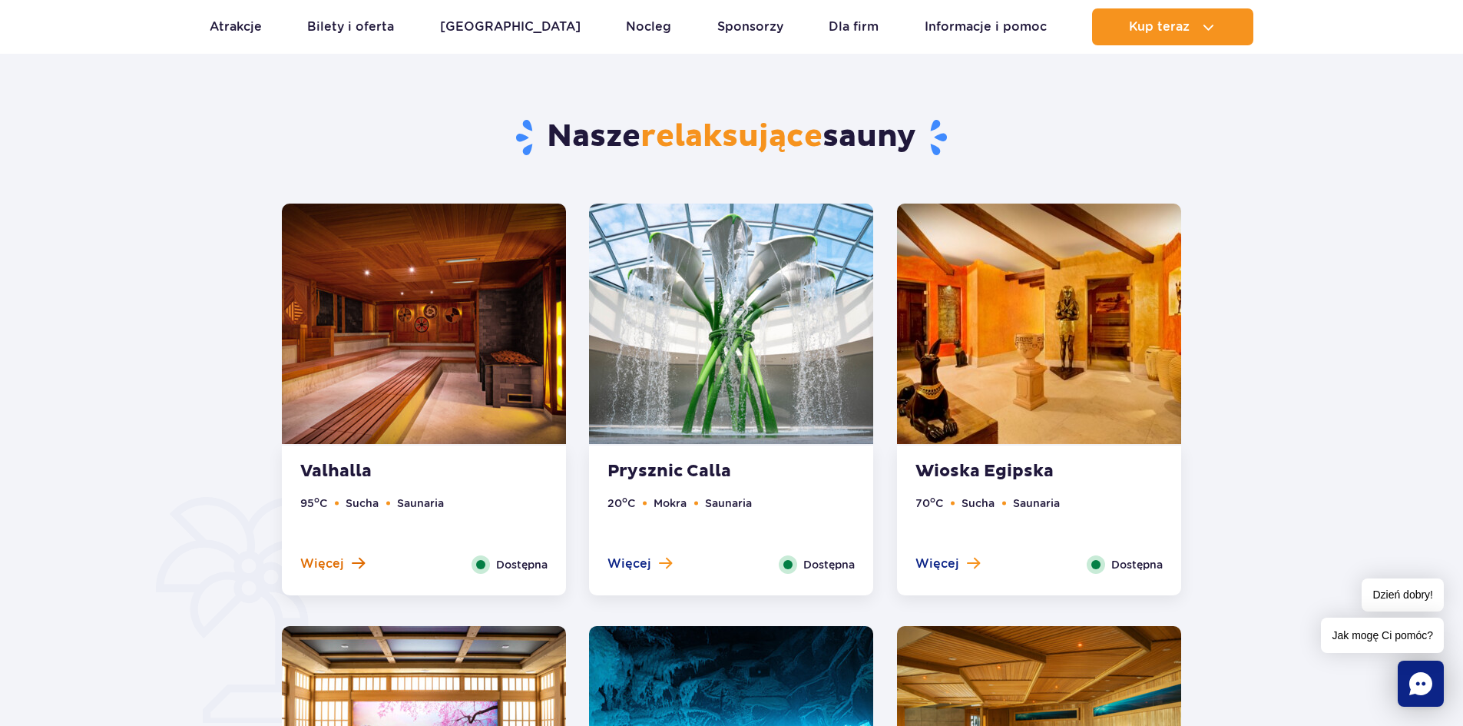
click at [362, 559] on span at bounding box center [358, 563] width 13 height 14
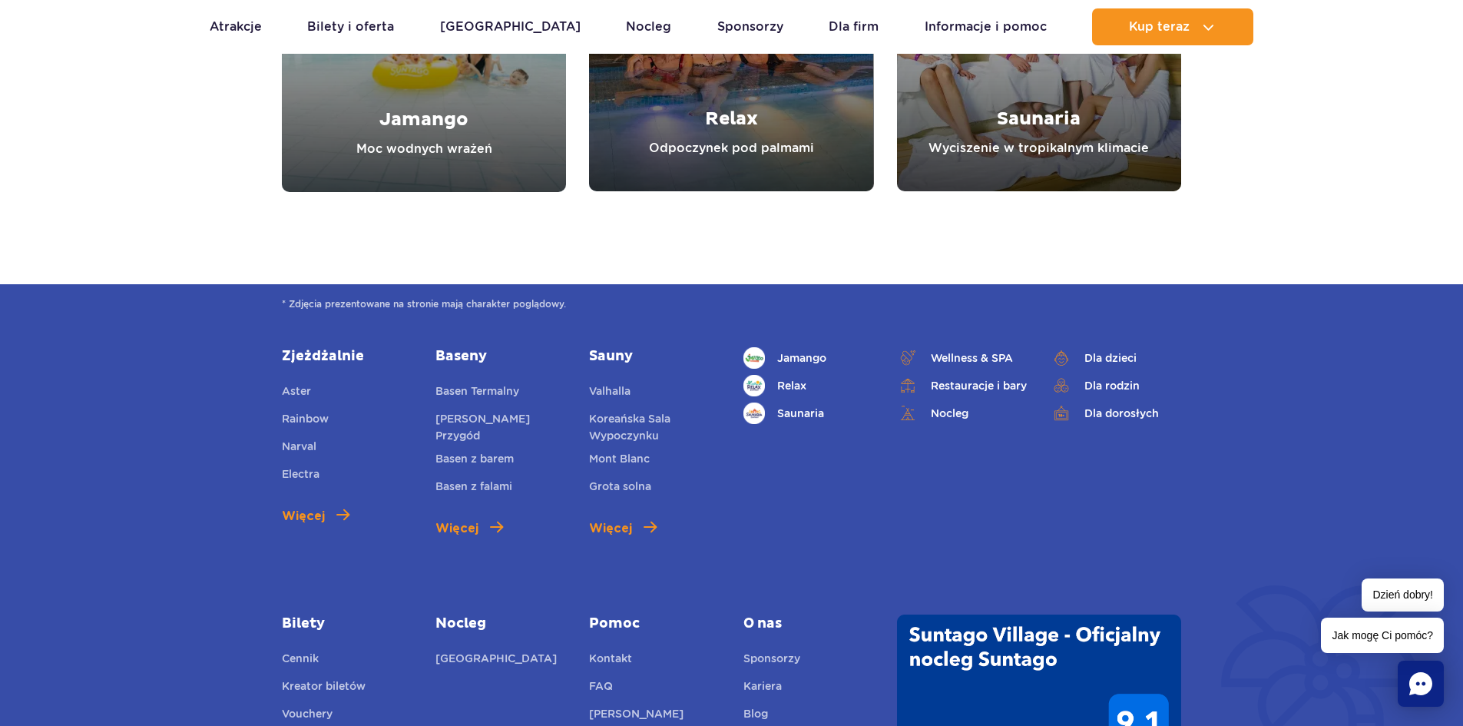
scroll to position [6103, 0]
